Goal: Navigation & Orientation: Find specific page/section

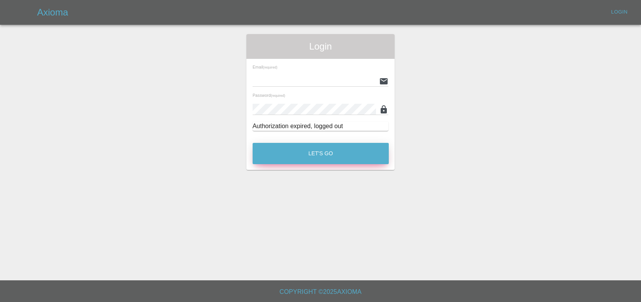
type input "lukasz@axioma.co.uk"
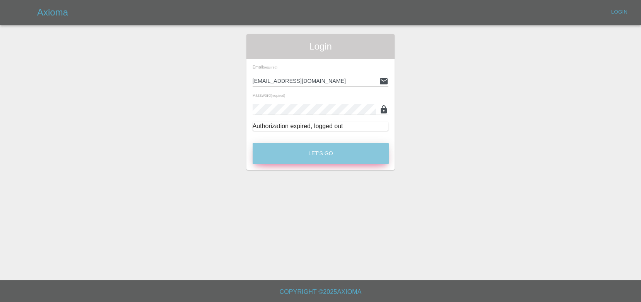
click at [297, 147] on button "Let's Go" at bounding box center [321, 153] width 136 height 21
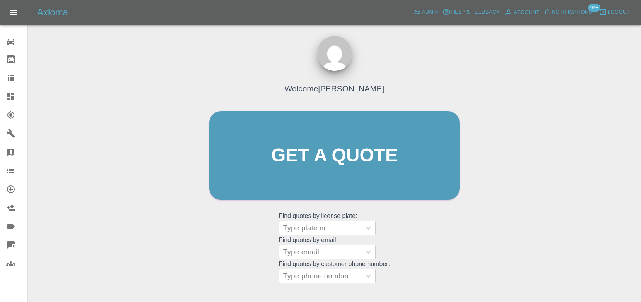
click at [561, 17] on button "Notifications" at bounding box center [568, 12] width 53 height 12
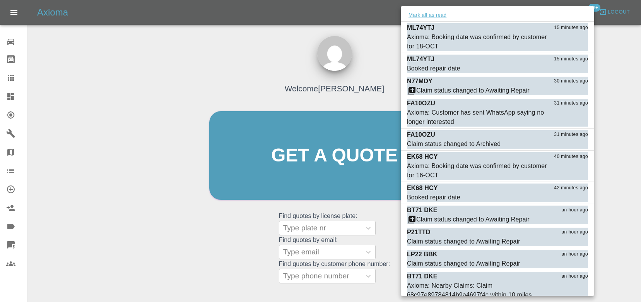
click at [435, 15] on button "Mark all as read" at bounding box center [427, 15] width 41 height 9
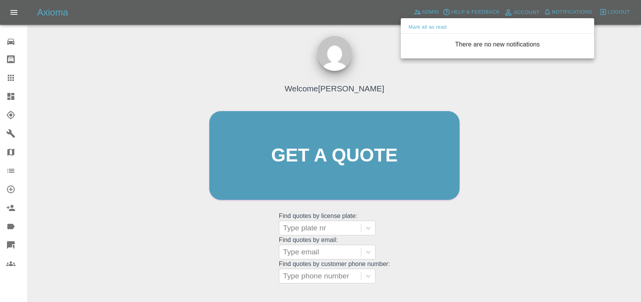
click at [270, 48] on div at bounding box center [320, 151] width 641 height 302
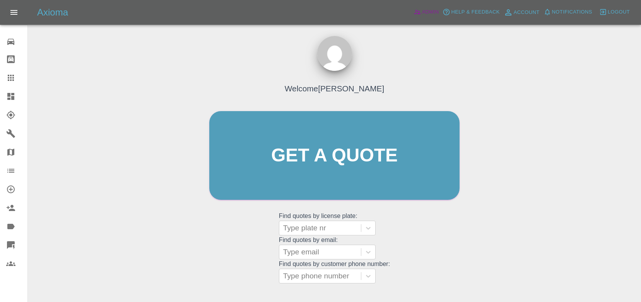
click at [427, 15] on span "Admin" at bounding box center [430, 12] width 17 height 9
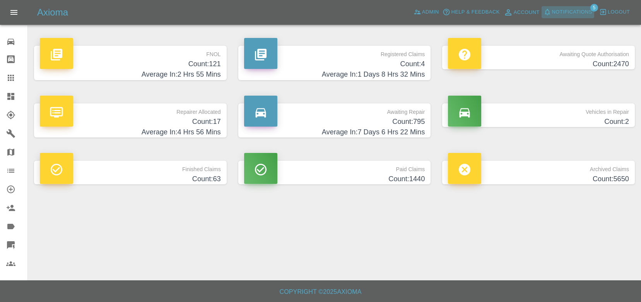
click at [563, 12] on span "Notifications" at bounding box center [572, 12] width 40 height 9
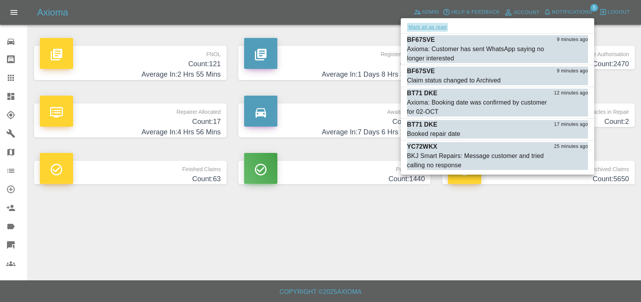
click at [437, 26] on button "Mark all as read" at bounding box center [427, 27] width 41 height 9
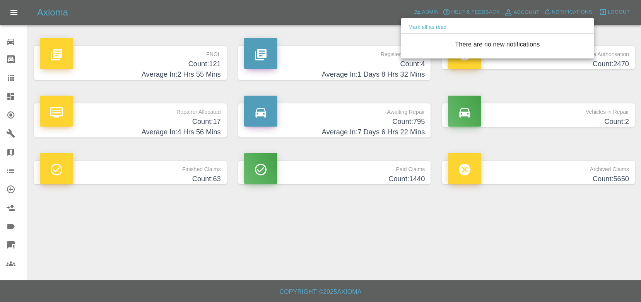
click at [430, 10] on div at bounding box center [320, 151] width 641 height 302
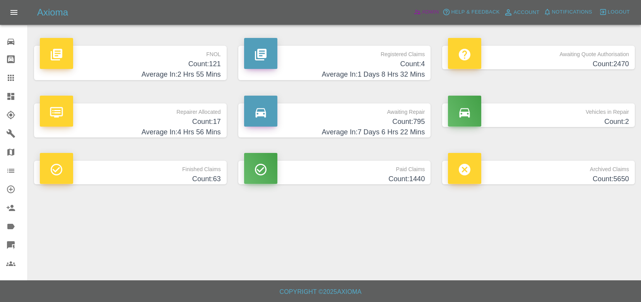
click at [428, 11] on span "Admin" at bounding box center [430, 12] width 17 height 9
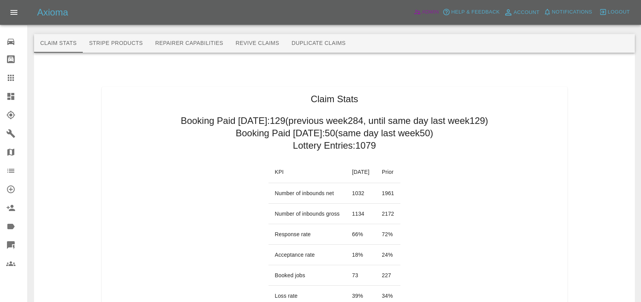
scroll to position [15, 0]
